Goal: Complete application form

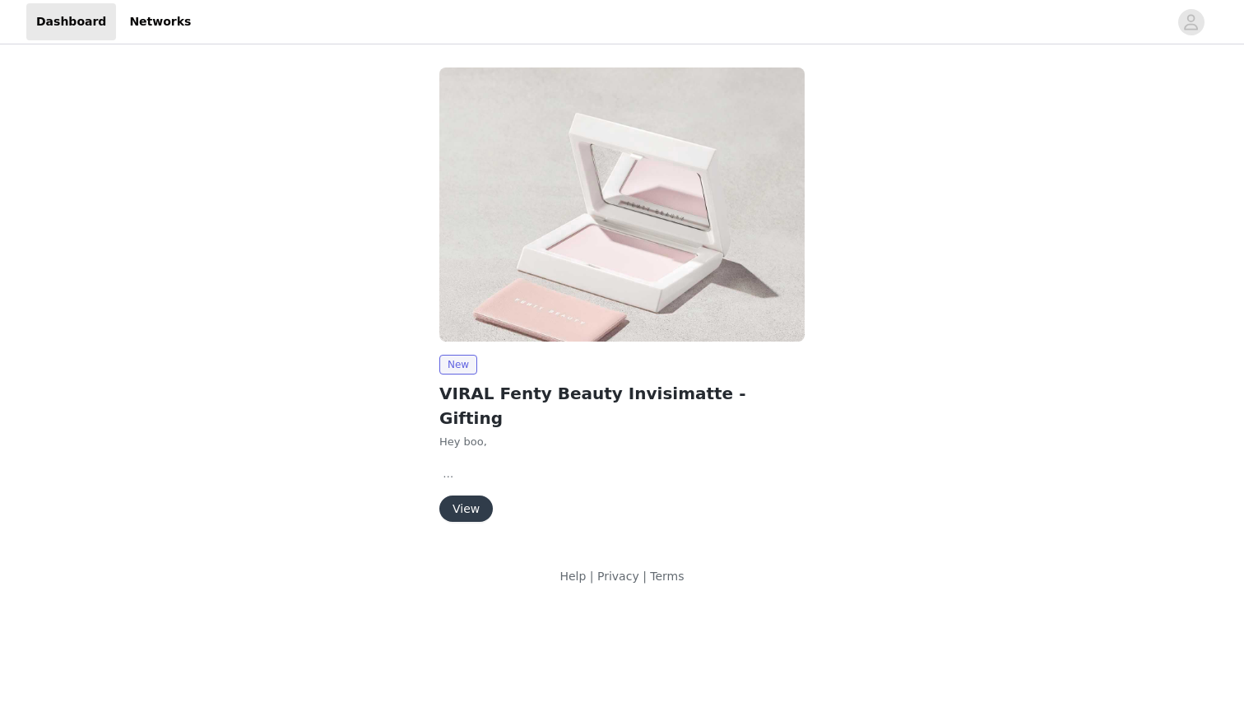
click at [457, 495] on button "View" at bounding box center [465, 508] width 53 height 26
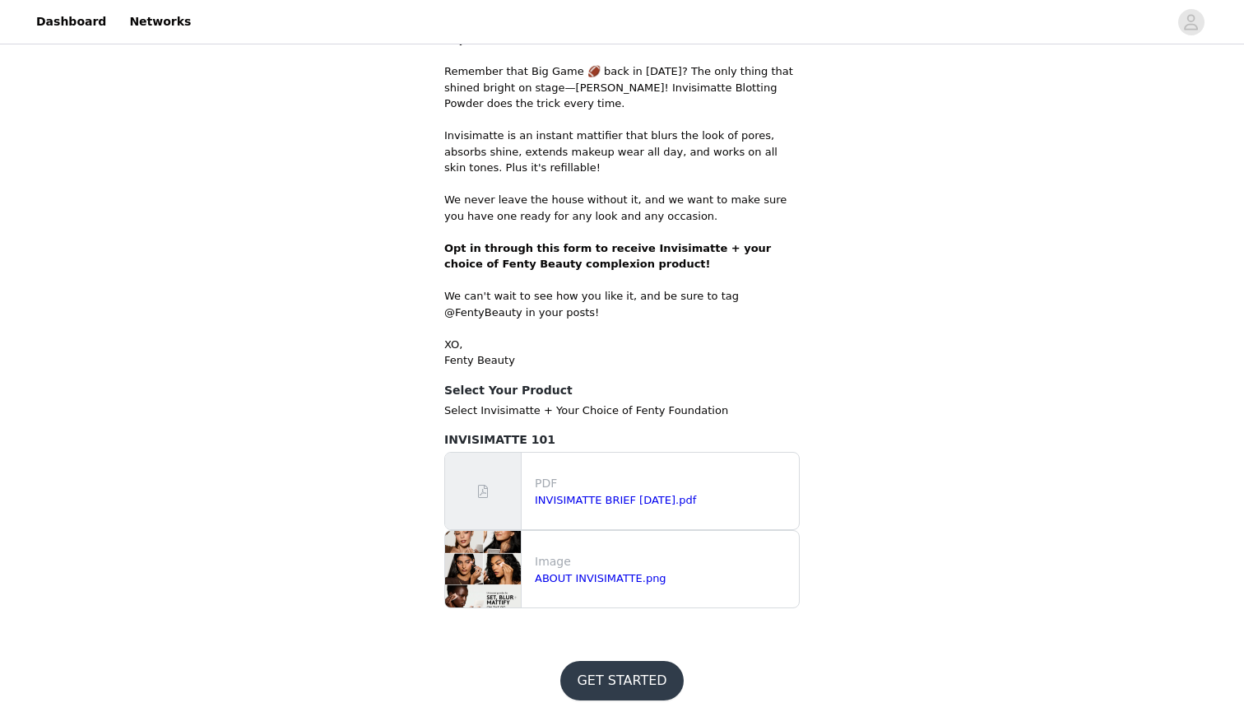
scroll to position [665, 0]
click at [603, 679] on button "GET STARTED" at bounding box center [621, 680] width 123 height 39
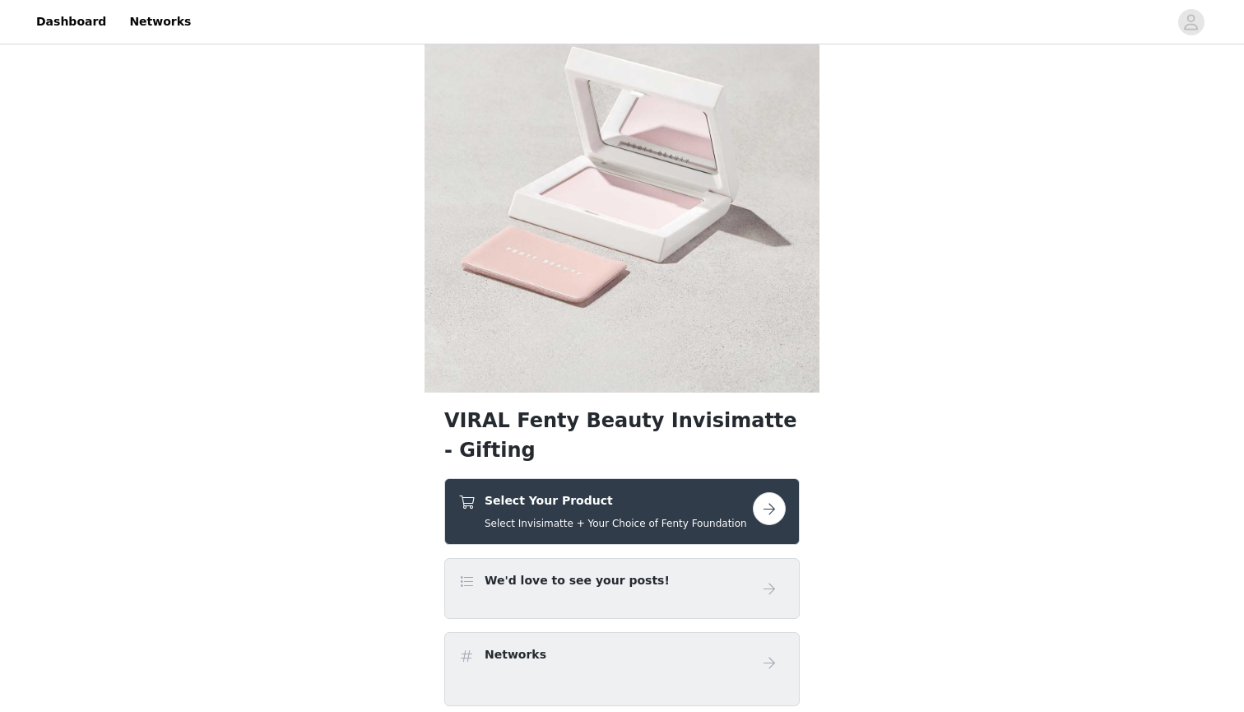
scroll to position [439, 0]
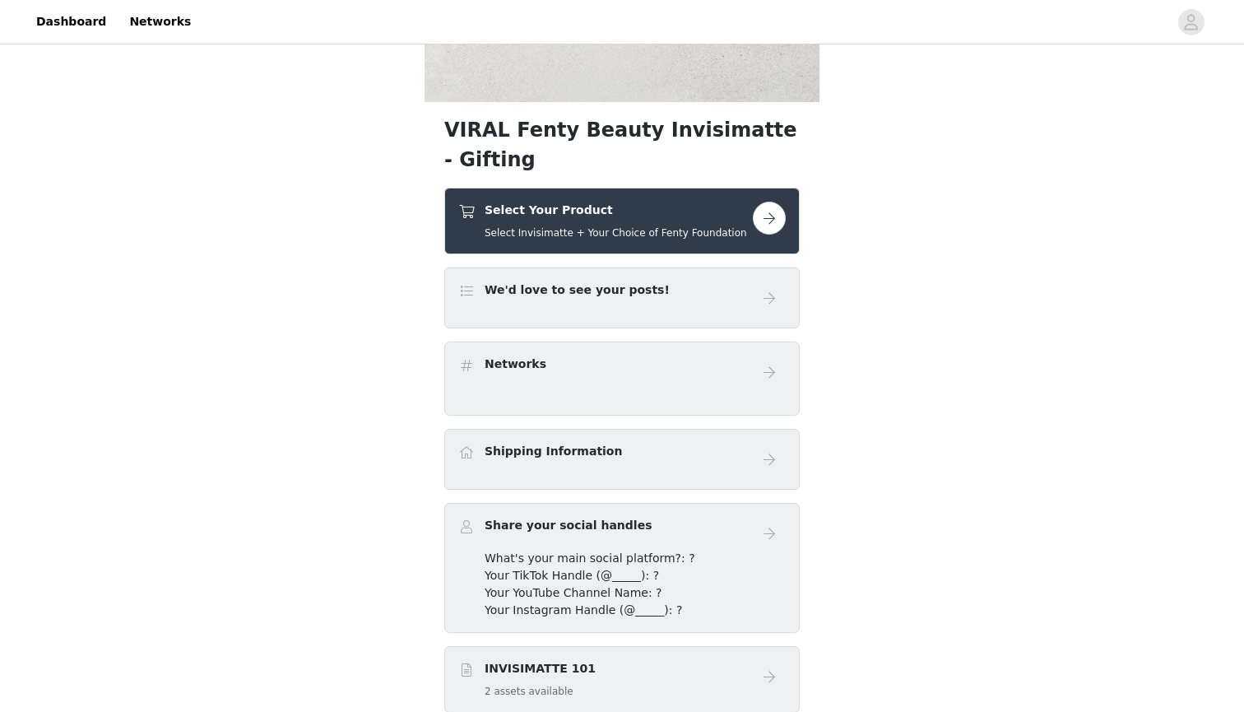
click at [739, 227] on div "Select Your Product Select Invisimatte + Your Choice of Fenty Foundation" at bounding box center [605, 221] width 294 height 39
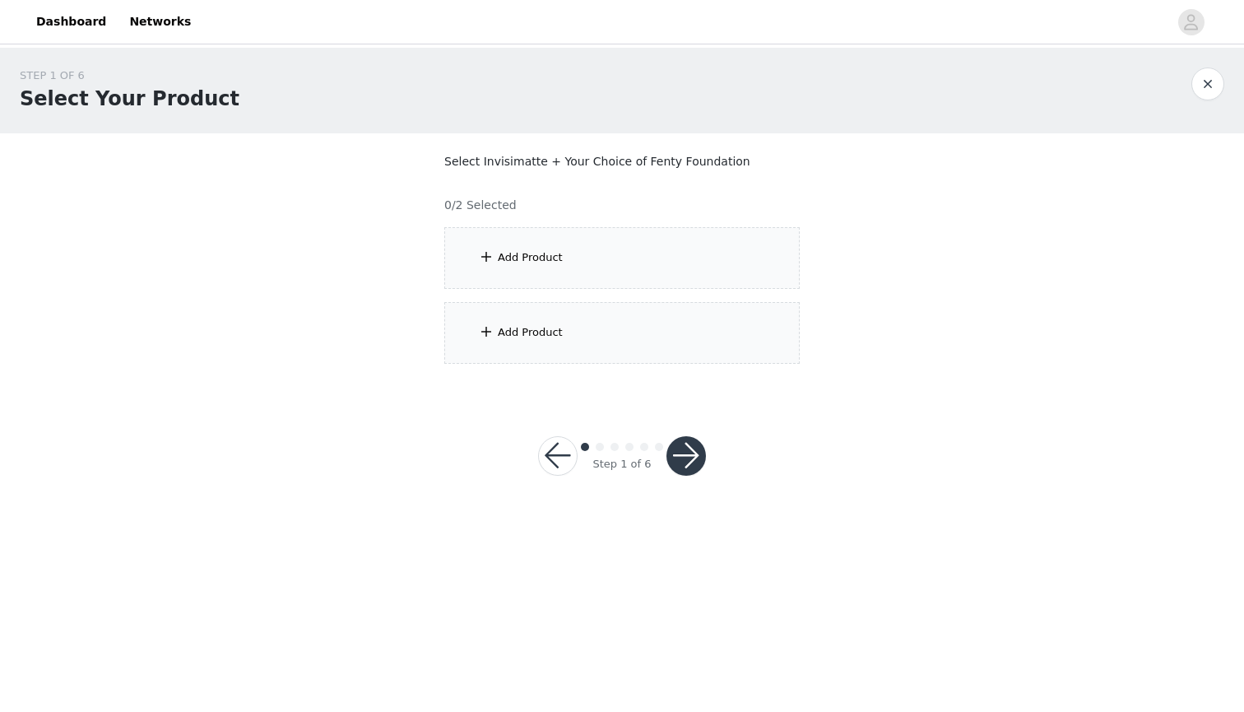
click at [679, 247] on div "Add Product" at bounding box center [621, 258] width 355 height 62
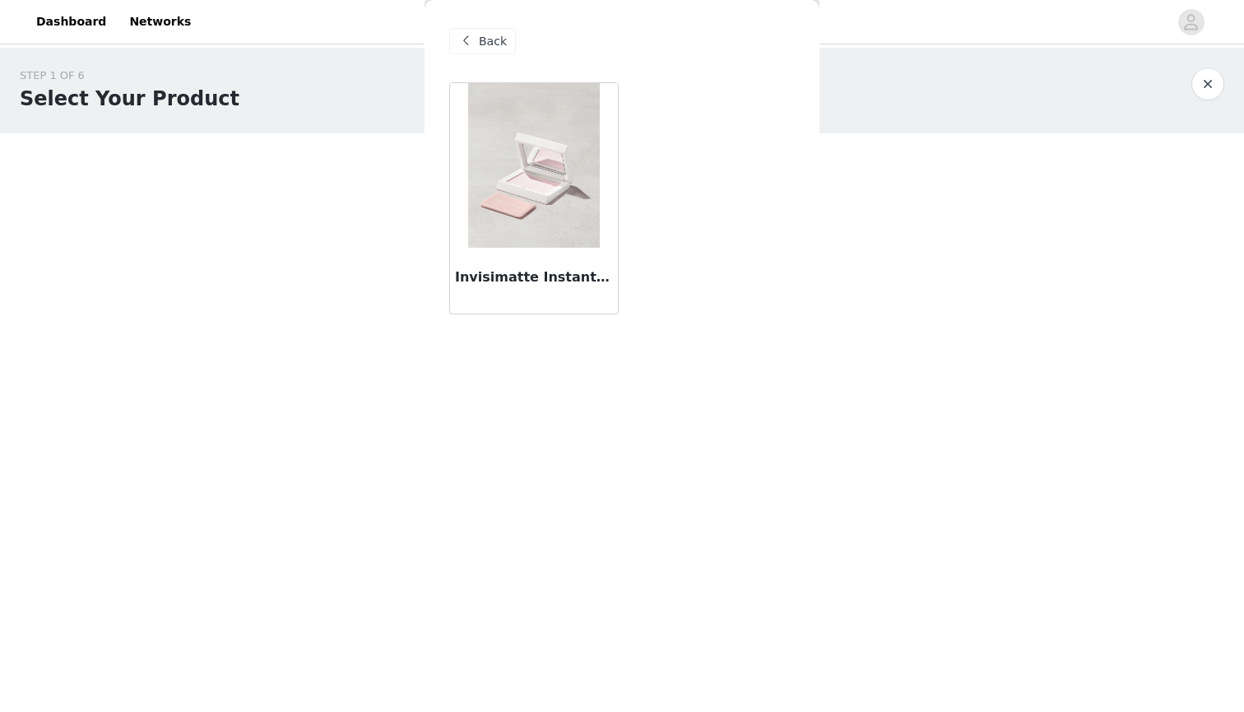
click at [549, 209] on img at bounding box center [534, 165] width 132 height 165
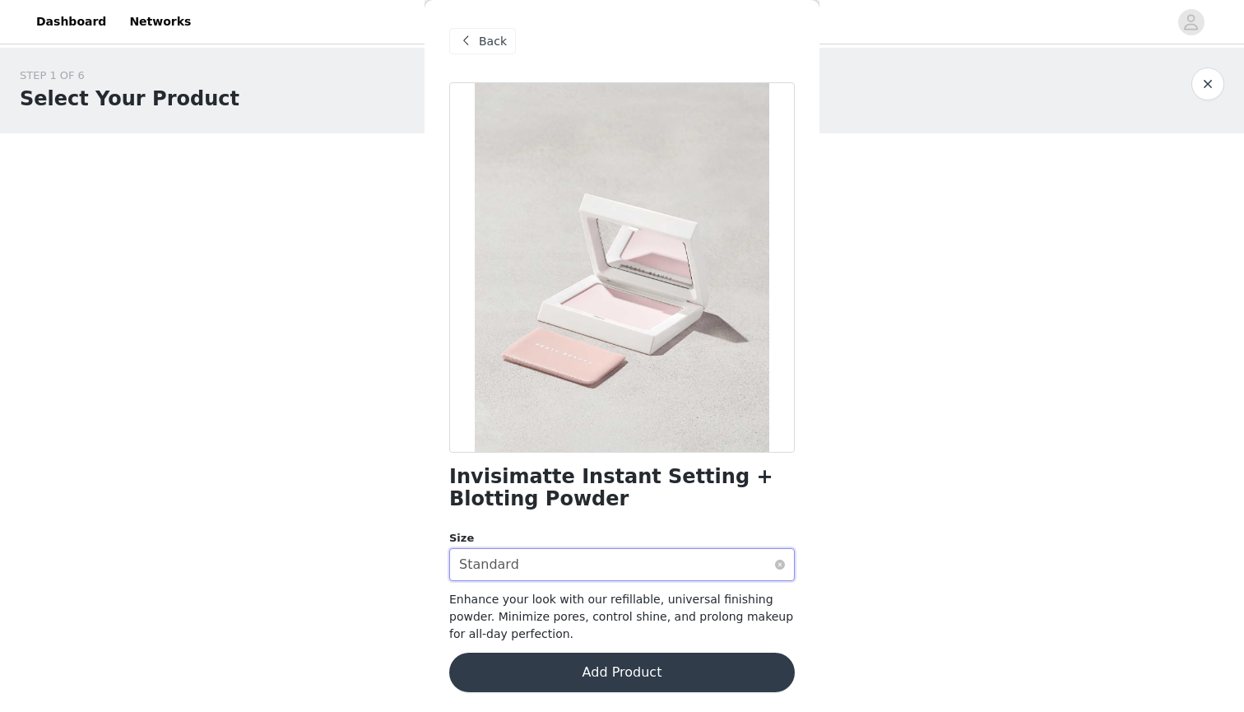
click at [577, 554] on div "Select size Standard" at bounding box center [616, 564] width 315 height 31
click at [576, 667] on button "Add Product" at bounding box center [621, 671] width 345 height 39
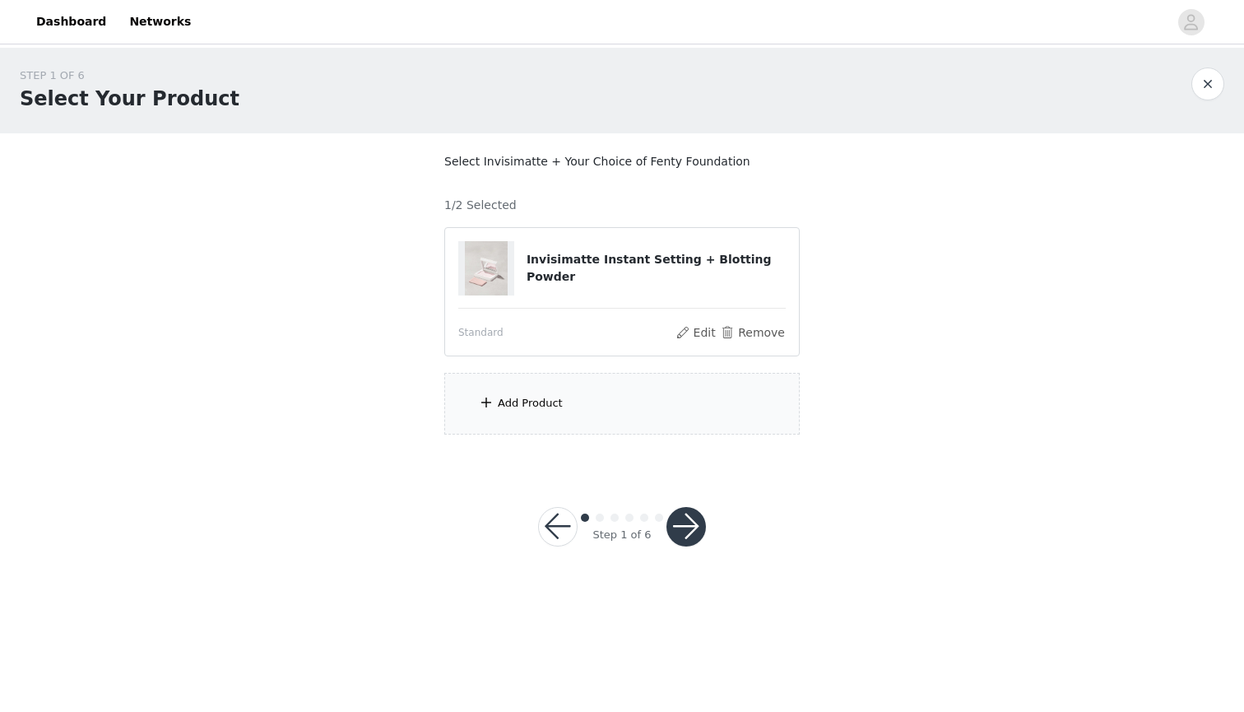
click at [615, 408] on div "Add Product" at bounding box center [621, 404] width 355 height 62
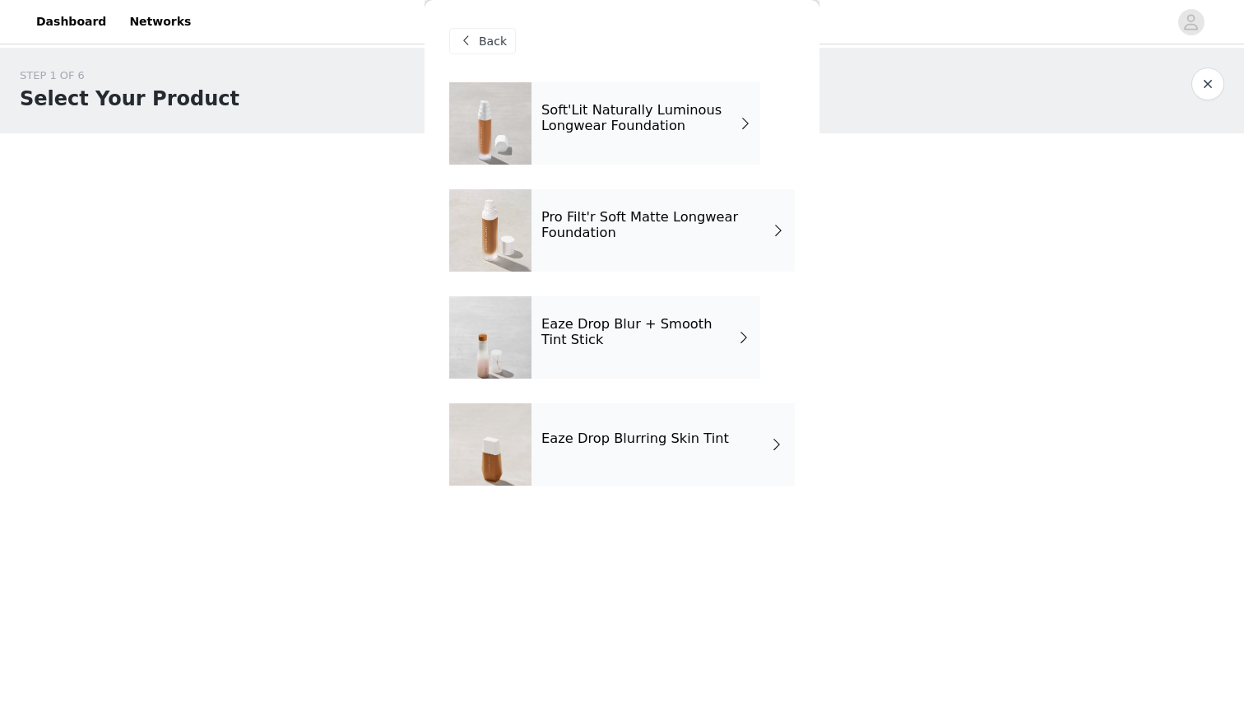
click at [678, 356] on div "Eaze Drop Blur + Smooth Tint Stick" at bounding box center [645, 337] width 229 height 82
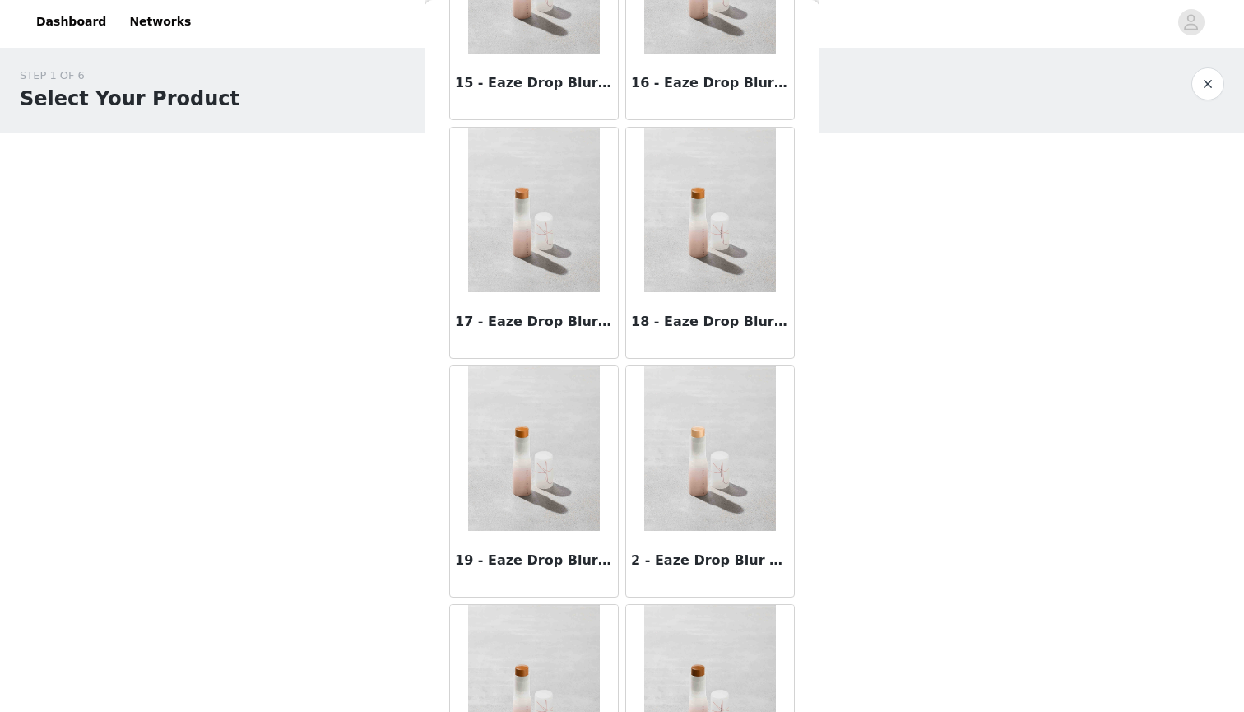
scroll to position [933, 0]
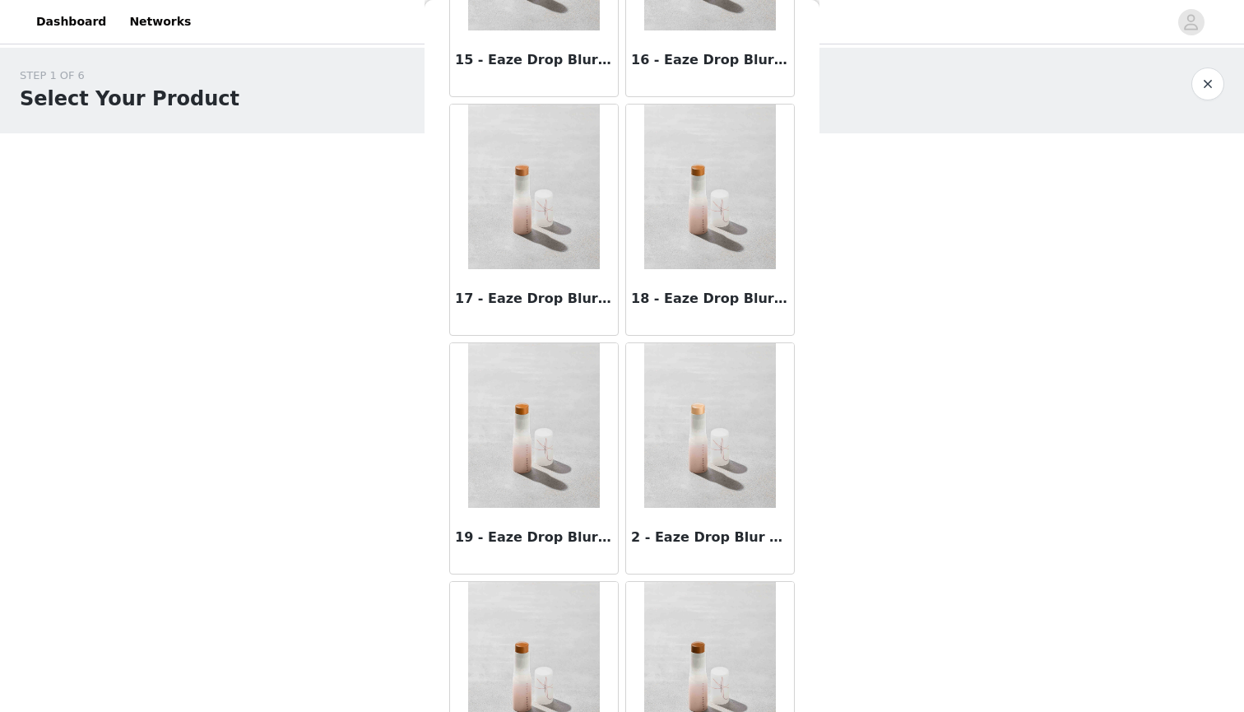
click at [719, 507] on img at bounding box center [710, 425] width 132 height 165
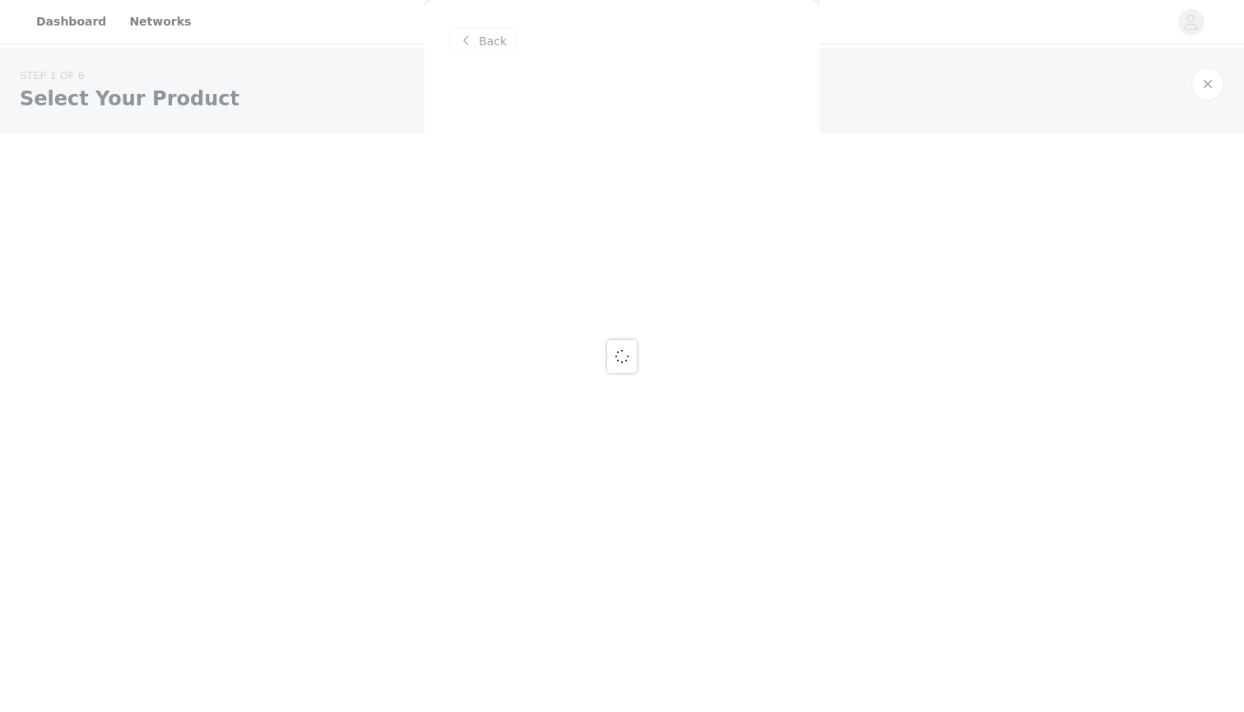
scroll to position [0, 0]
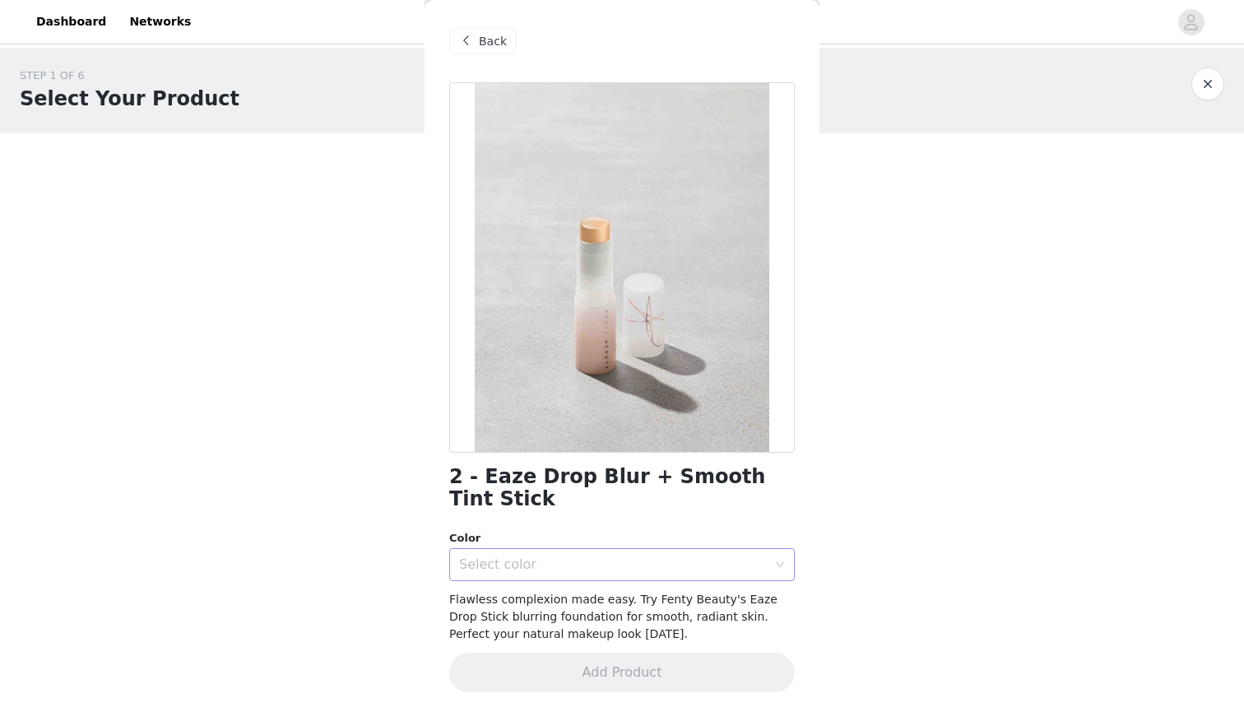
click at [713, 554] on div "Select color" at bounding box center [616, 564] width 315 height 31
click at [710, 558] on div "2 - Eaze Drop Blur + Smooth Tint Stick Color Select color Flawless complexion m…" at bounding box center [621, 396] width 345 height 629
click at [711, 575] on li "2" at bounding box center [621, 577] width 345 height 26
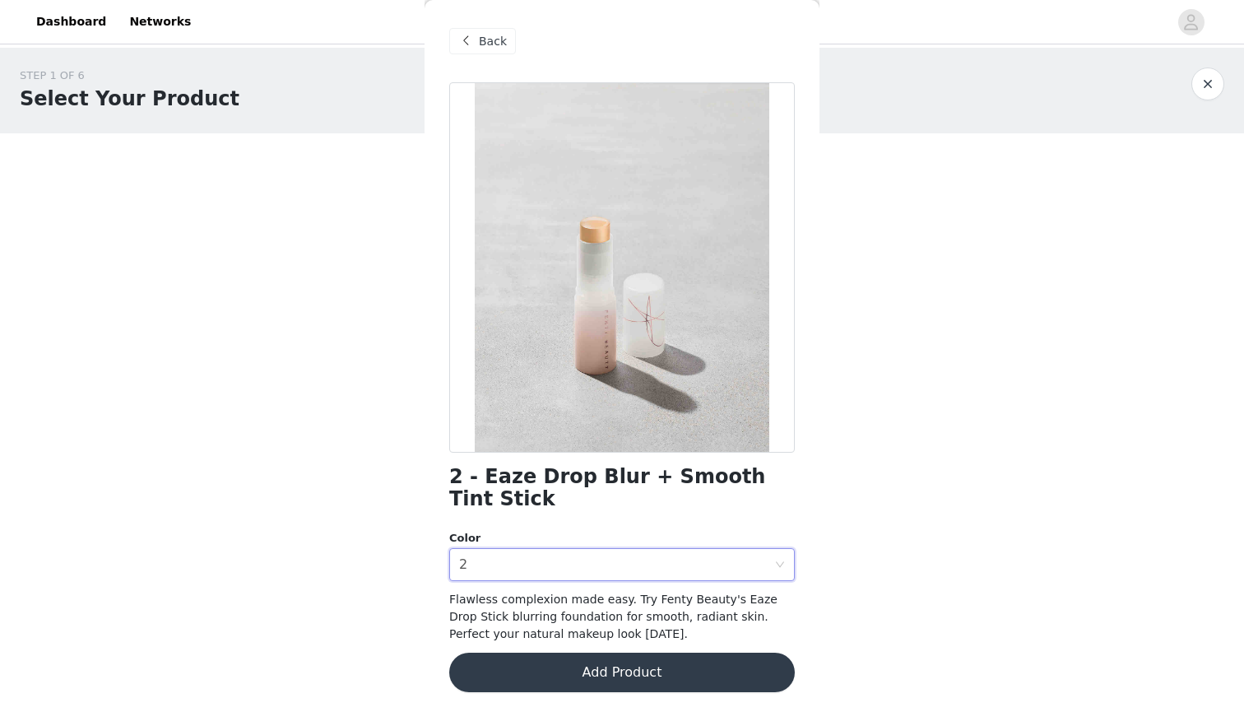
click at [651, 655] on button "Add Product" at bounding box center [621, 671] width 345 height 39
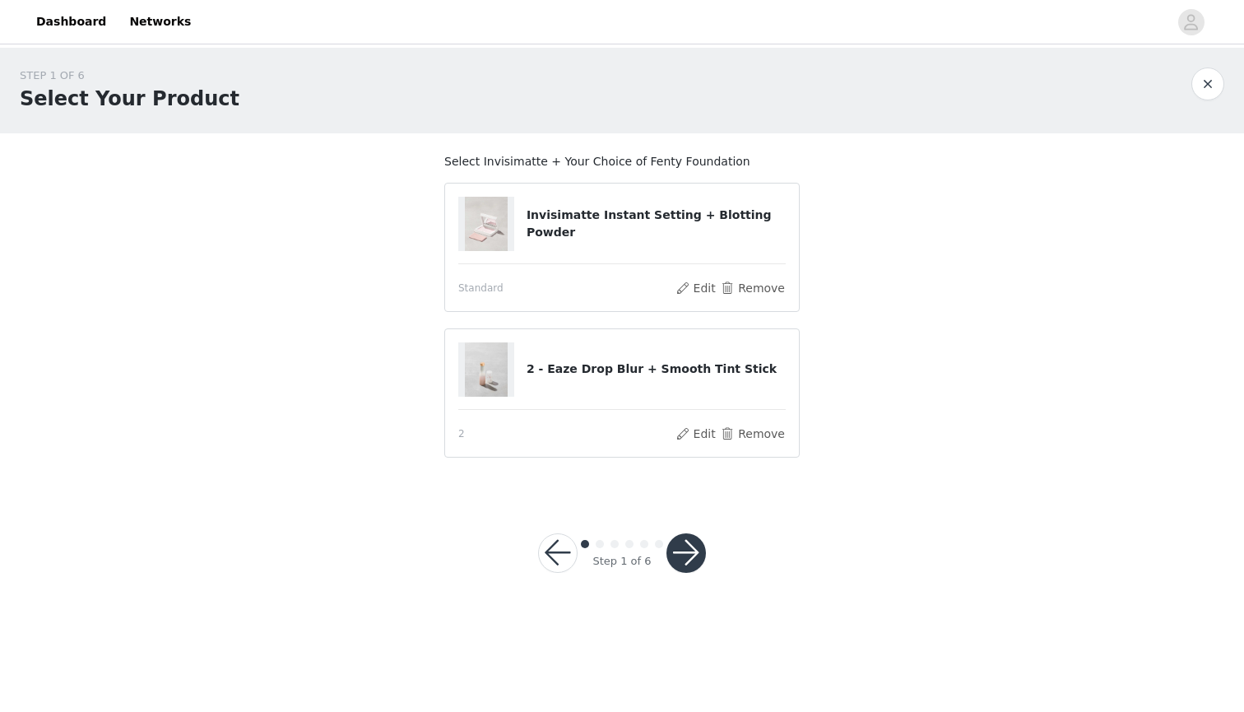
click at [693, 539] on button "button" at bounding box center [685, 552] width 39 height 39
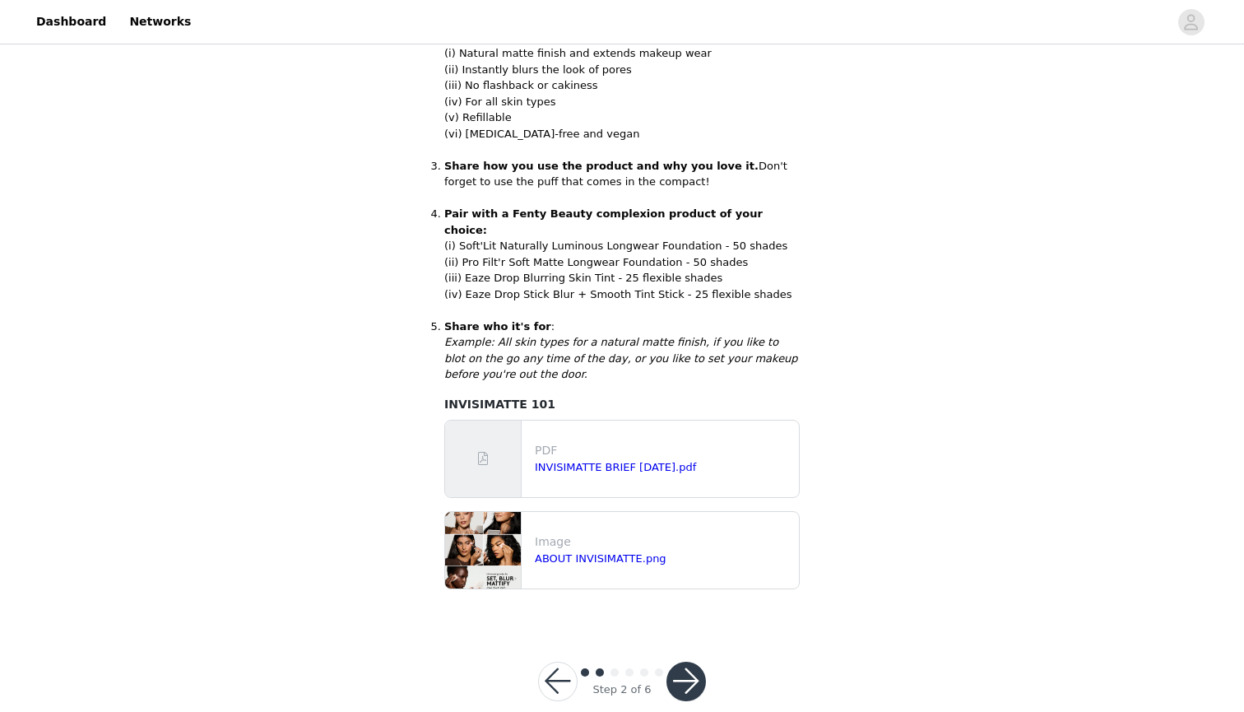
scroll to position [404, 0]
click at [694, 662] on button "button" at bounding box center [685, 681] width 39 height 39
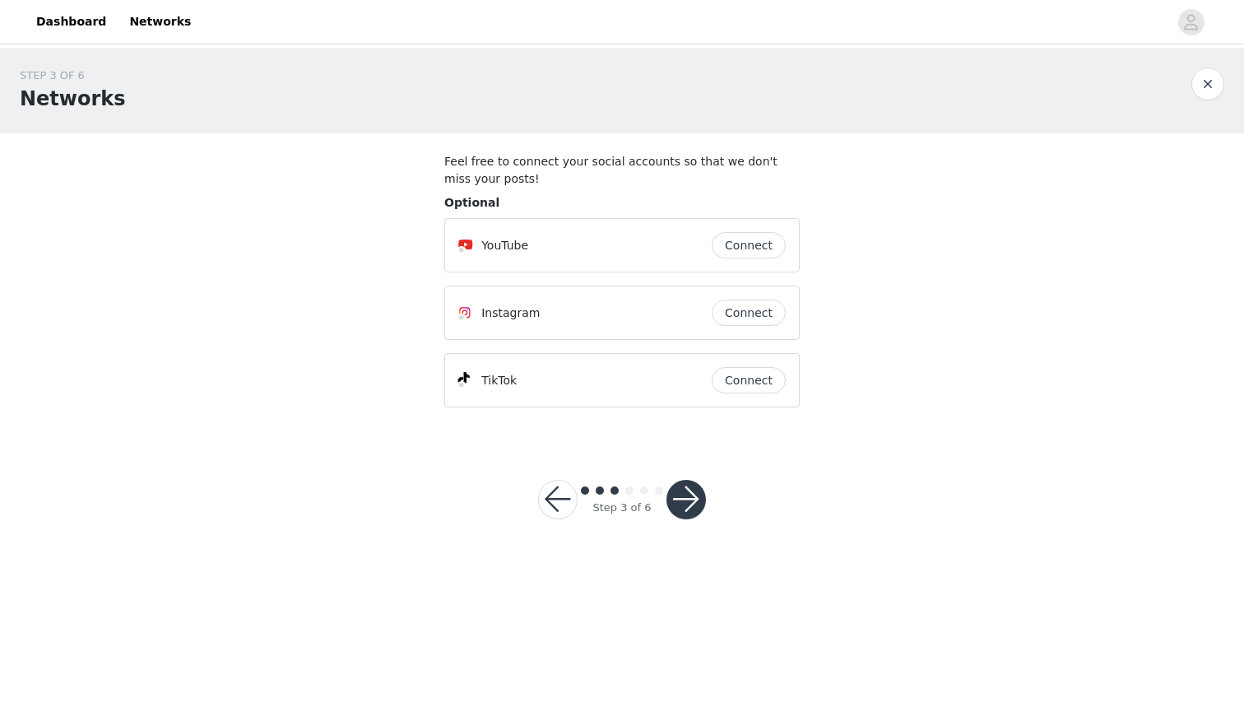
click at [688, 494] on button "button" at bounding box center [685, 499] width 39 height 39
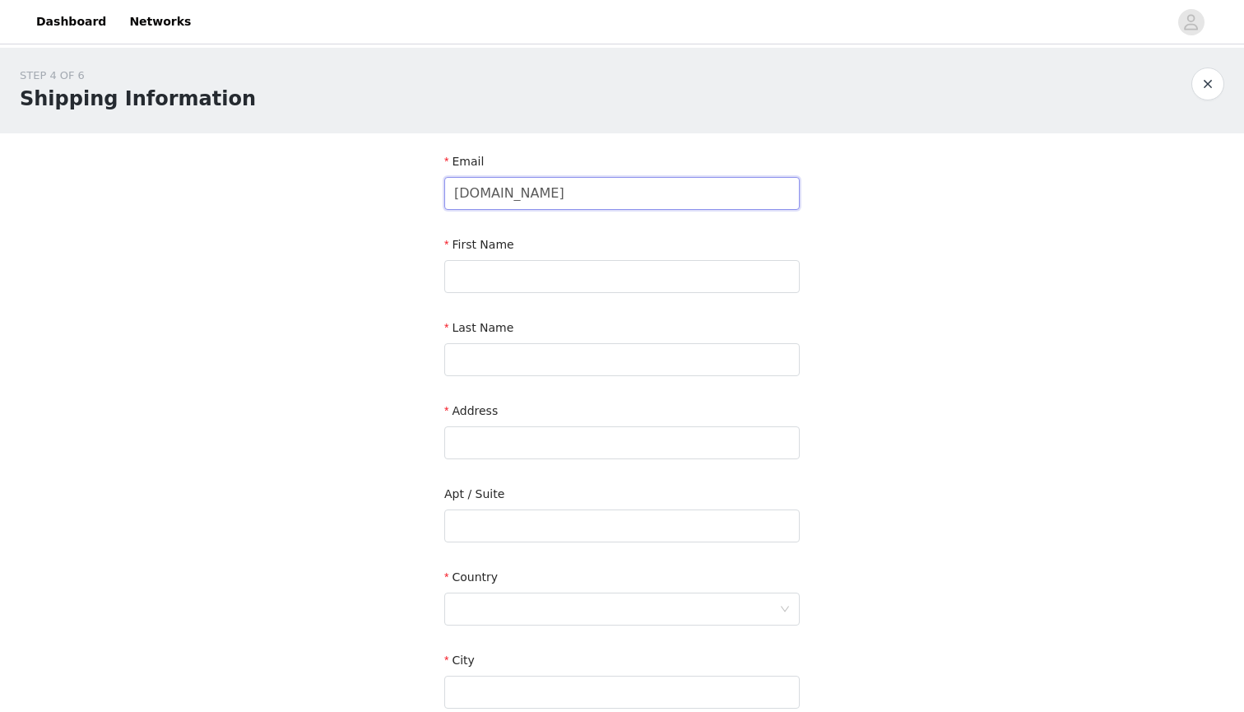
click at [577, 192] on input "[DOMAIN_NAME]" at bounding box center [621, 193] width 355 height 33
type input "[EMAIL_ADDRESS][DOMAIN_NAME]"
click at [550, 282] on input "text" at bounding box center [621, 276] width 355 height 33
type input "[PERSON_NAME]"
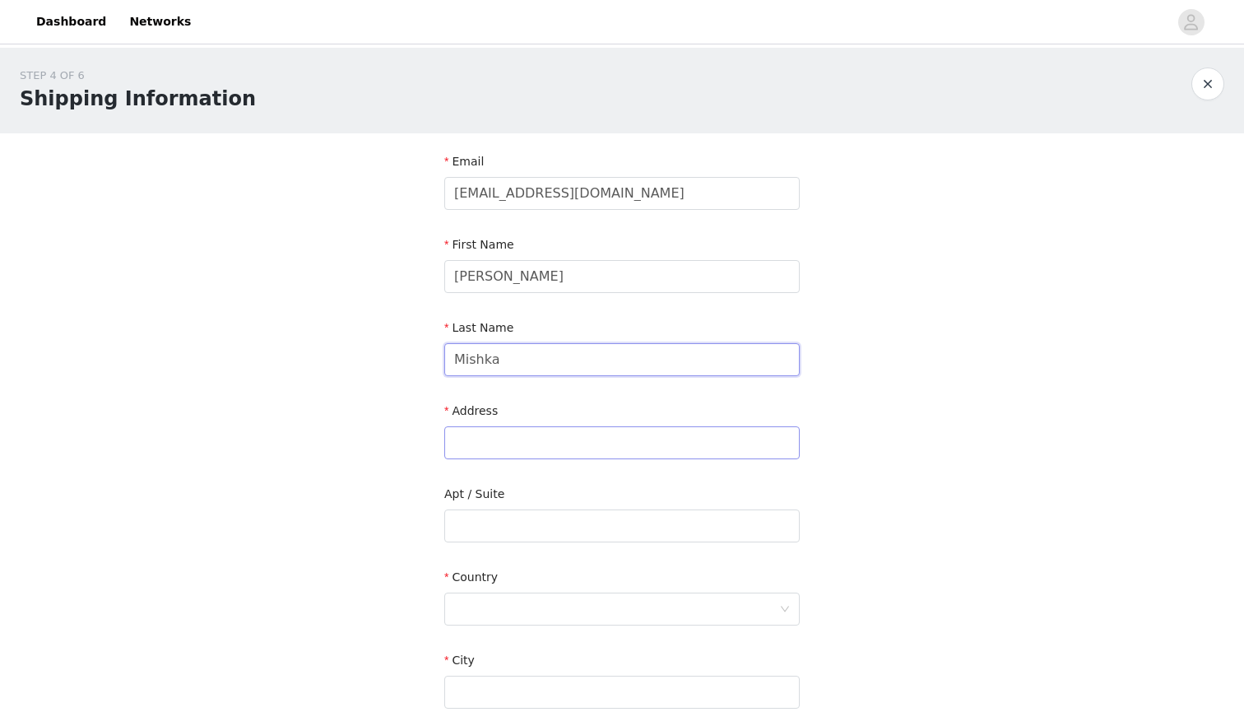
type input "Mishka"
type input "[STREET_ADDRESS]"
click at [461, 527] on input "text" at bounding box center [621, 525] width 355 height 33
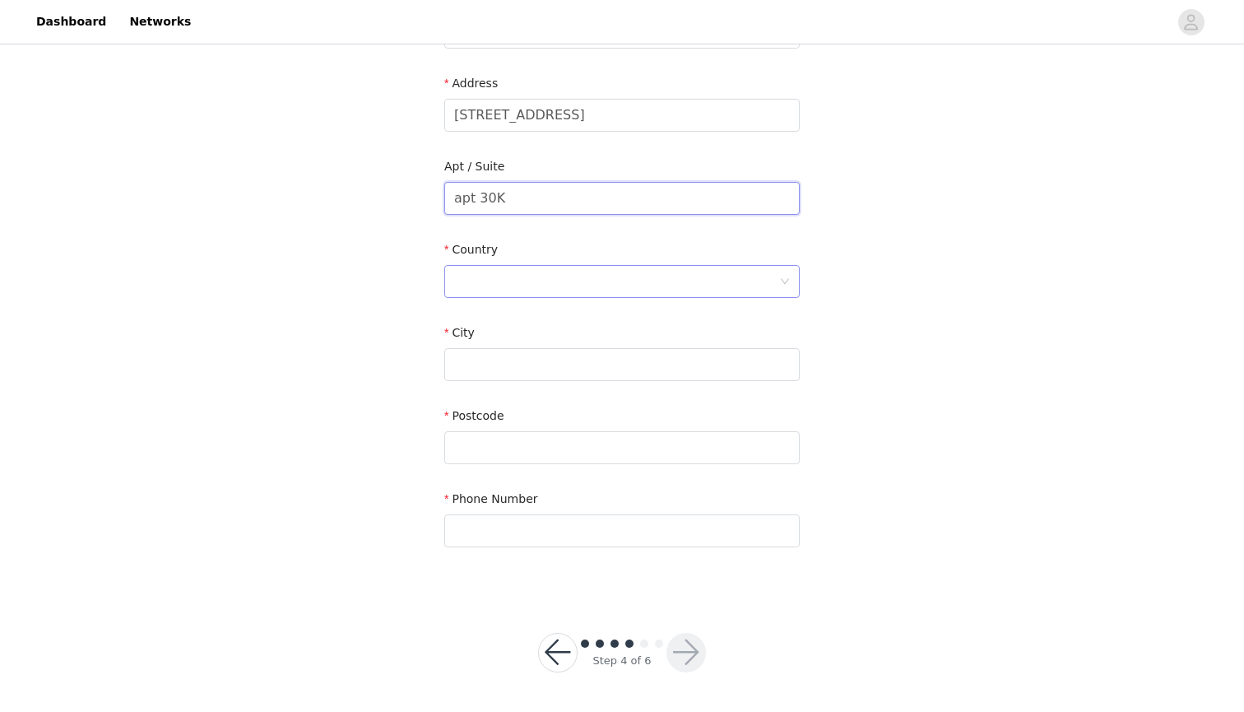
scroll to position [327, 0]
type input "apt 30K"
click at [534, 291] on div at bounding box center [616, 282] width 325 height 31
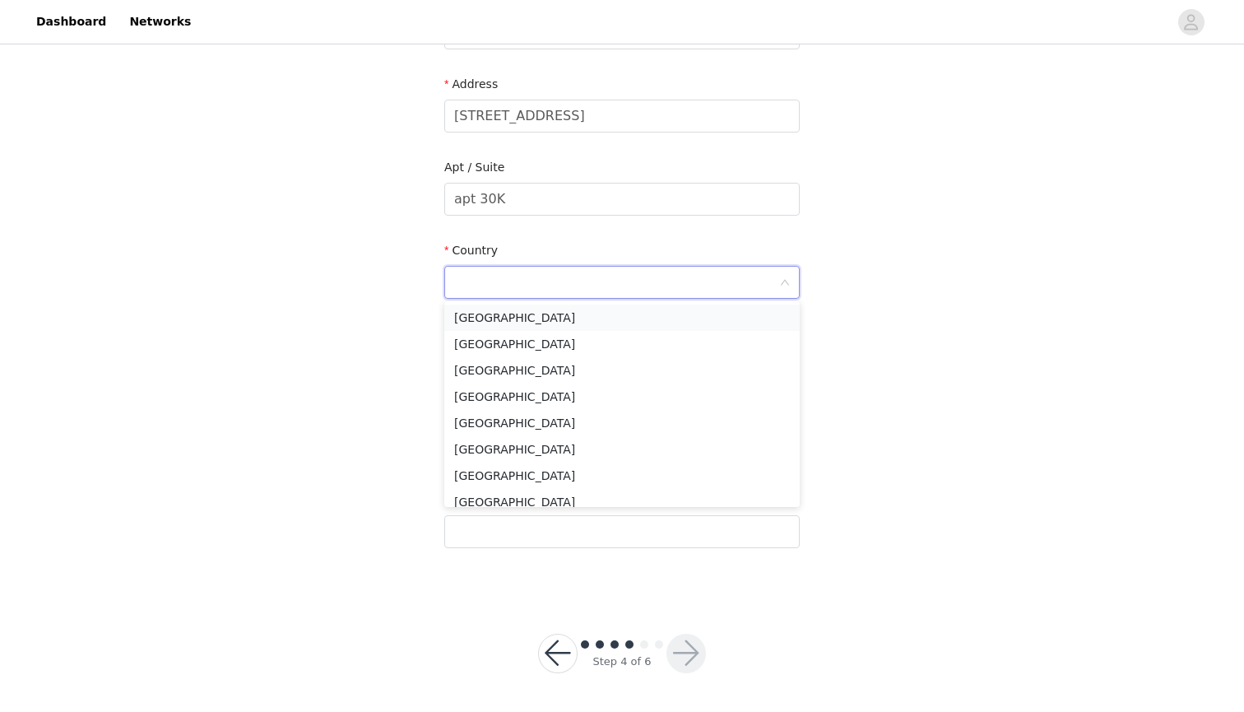
click at [528, 318] on li "[GEOGRAPHIC_DATA]" at bounding box center [621, 317] width 355 height 26
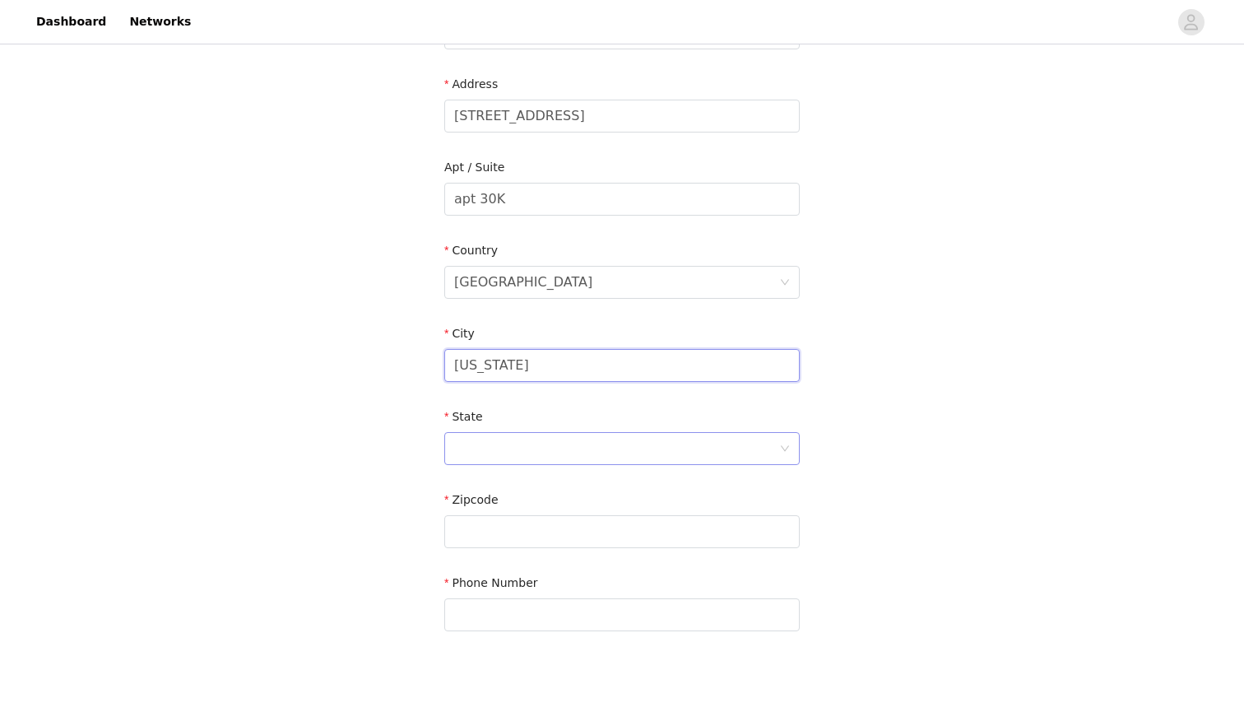
type input "[US_STATE]"
click at [485, 444] on div at bounding box center [616, 448] width 325 height 31
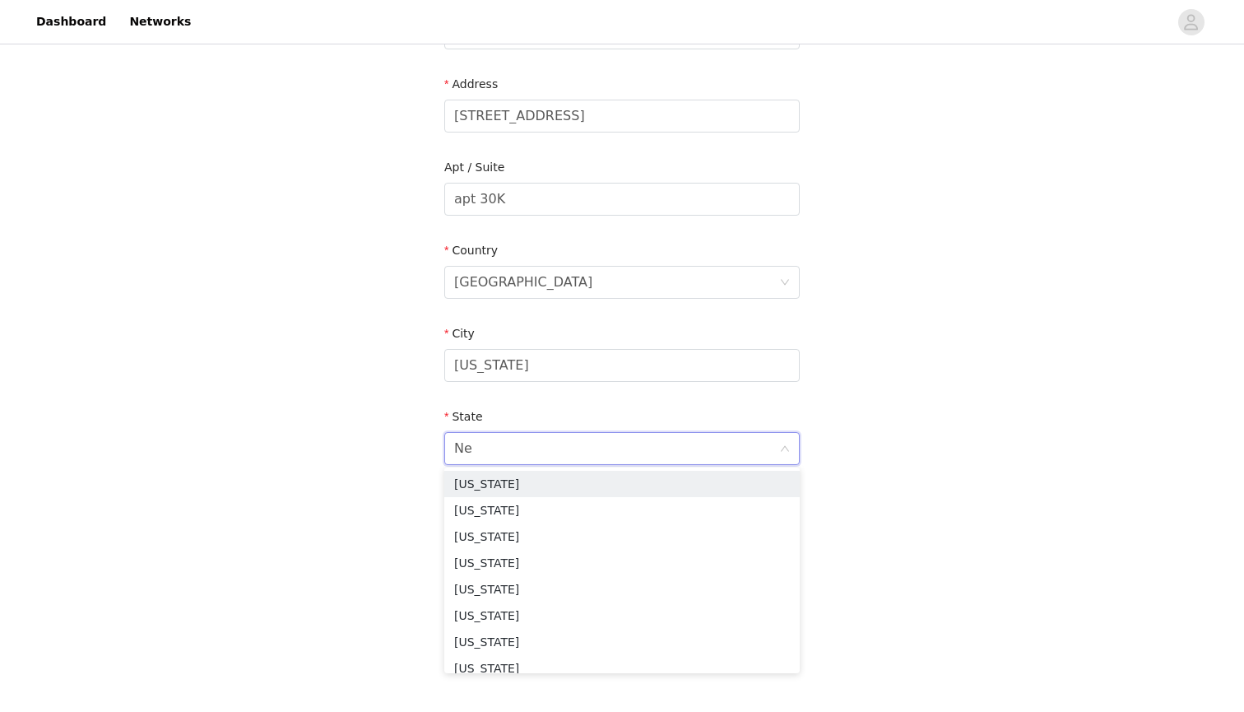
type input "New"
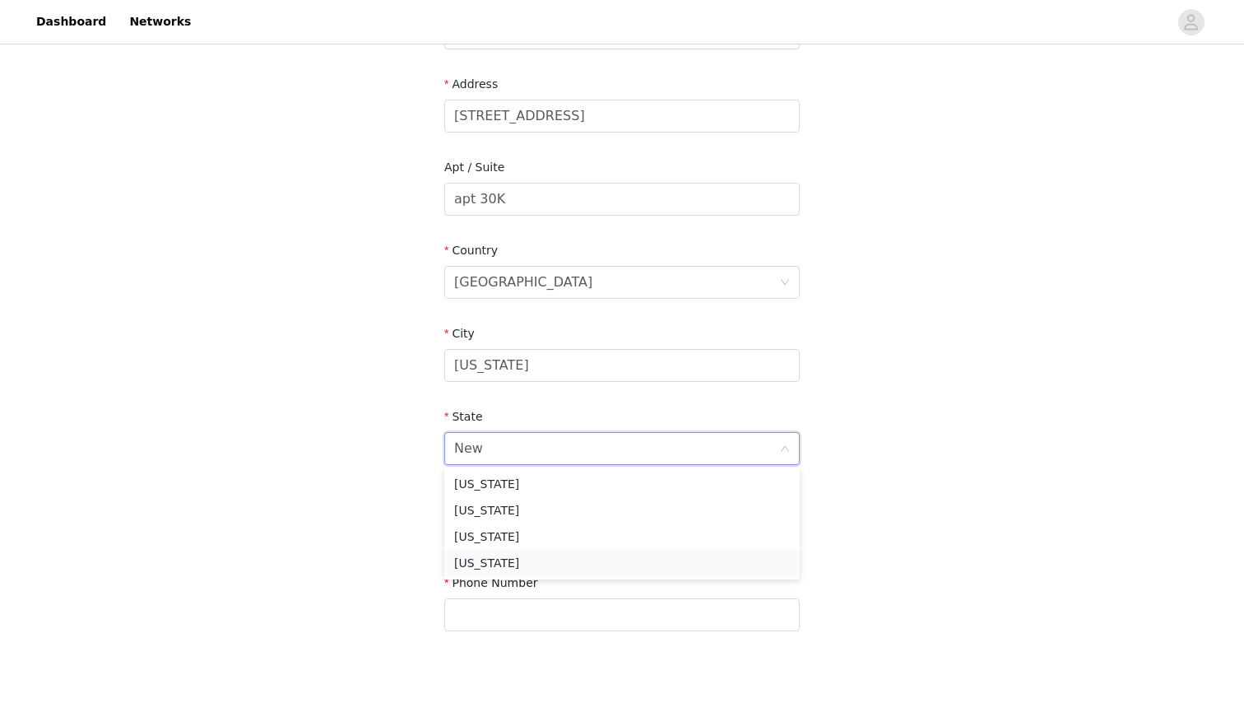
click at [485, 559] on li "[US_STATE]" at bounding box center [621, 562] width 355 height 26
type input "10001"
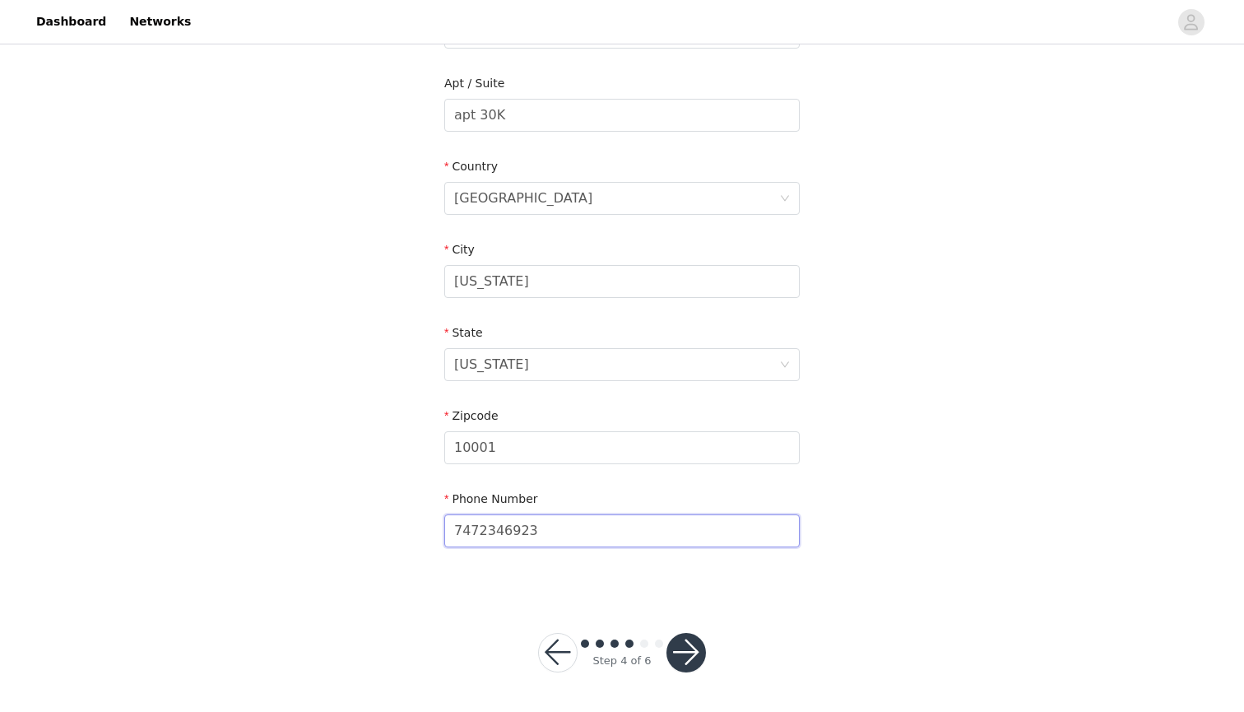
scroll to position [410, 0]
type input "7472346923"
click at [693, 647] on button "button" at bounding box center [685, 652] width 39 height 39
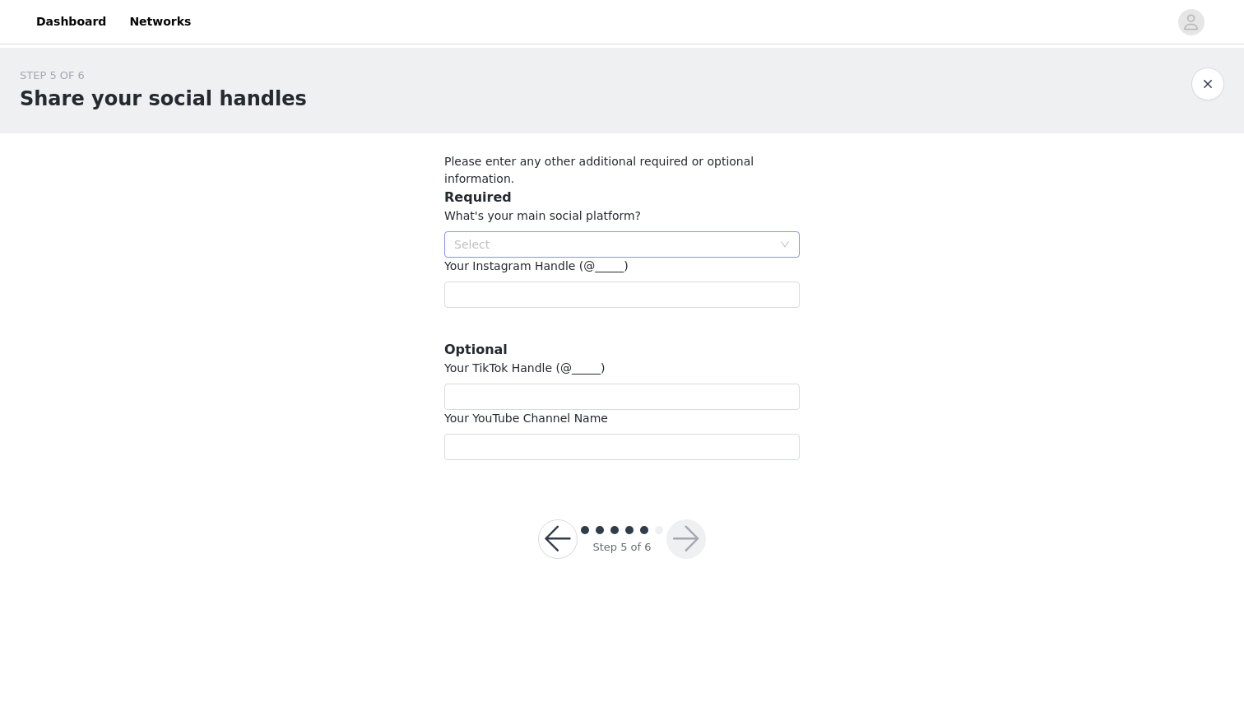
click at [741, 236] on div "Select" at bounding box center [613, 244] width 318 height 16
click at [715, 262] on li "Instagram" at bounding box center [621, 259] width 355 height 26
click at [679, 281] on input "text" at bounding box center [621, 294] width 355 height 26
type input "@mishka_dii"
click at [635, 383] on input "text" at bounding box center [621, 396] width 355 height 26
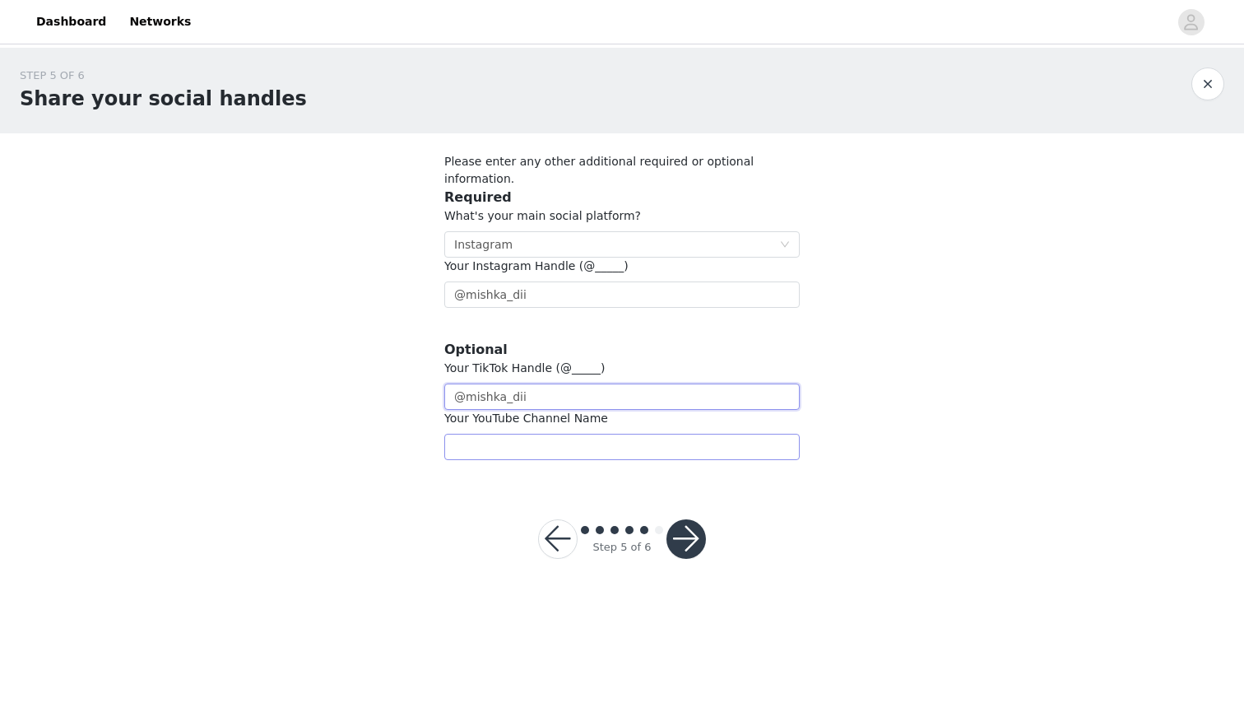
type input "@mishka_dii"
click at [613, 434] on input "text" at bounding box center [621, 447] width 355 height 26
click at [461, 434] on input "Mishkadii" at bounding box center [621, 447] width 355 height 26
type input "mishkadii"
click at [683, 530] on button "button" at bounding box center [685, 538] width 39 height 39
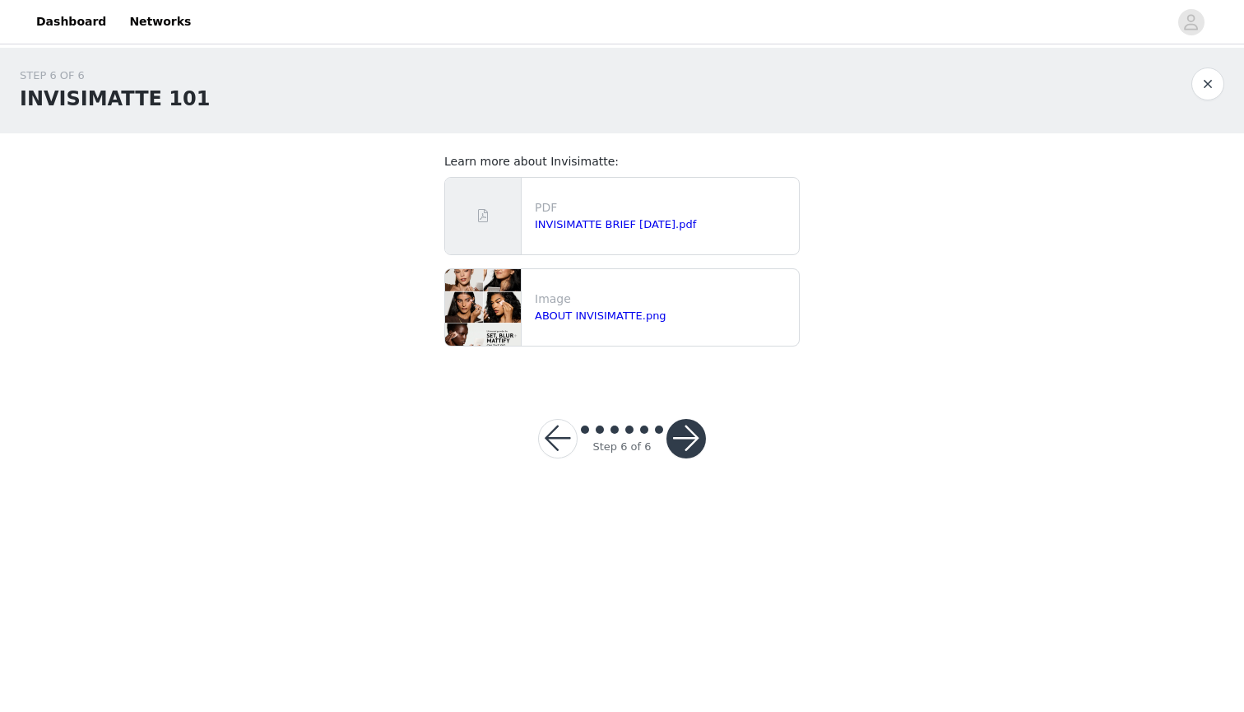
click at [702, 433] on button "button" at bounding box center [685, 438] width 39 height 39
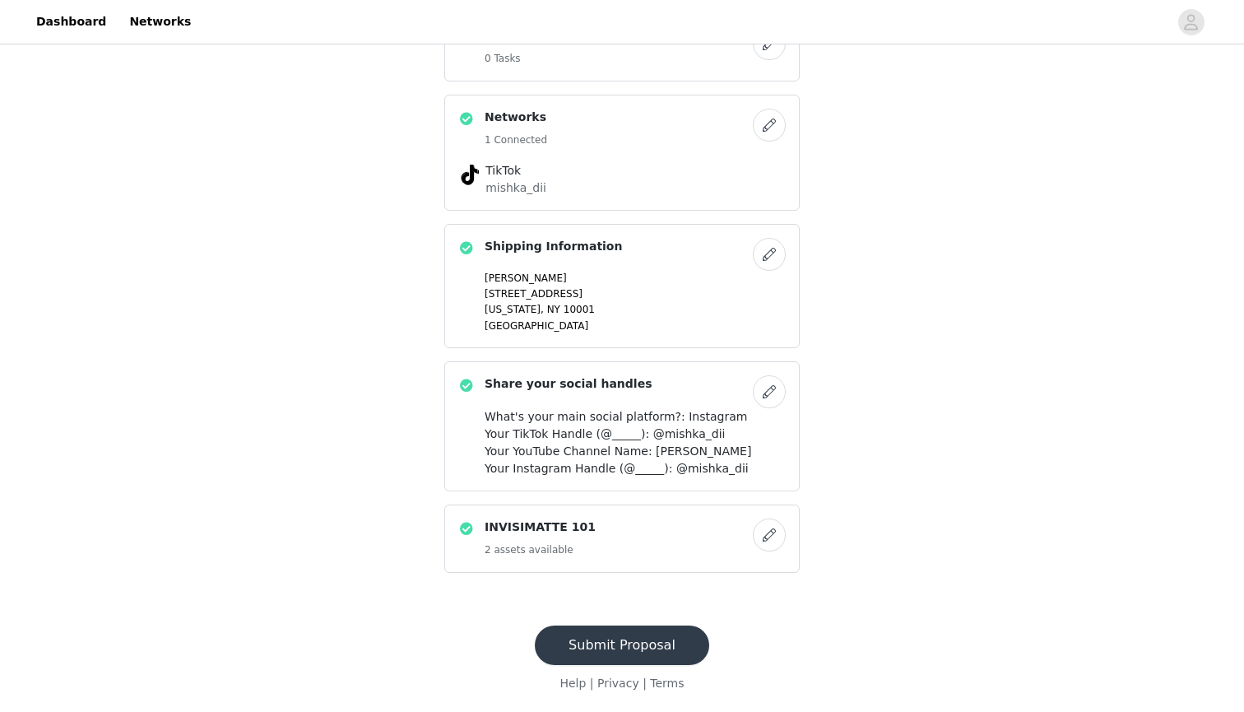
scroll to position [827, 0]
